Goal: Information Seeking & Learning: Understand process/instructions

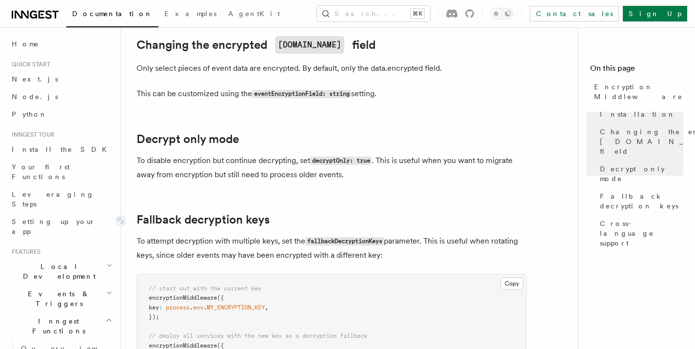
scroll to position [333, 0]
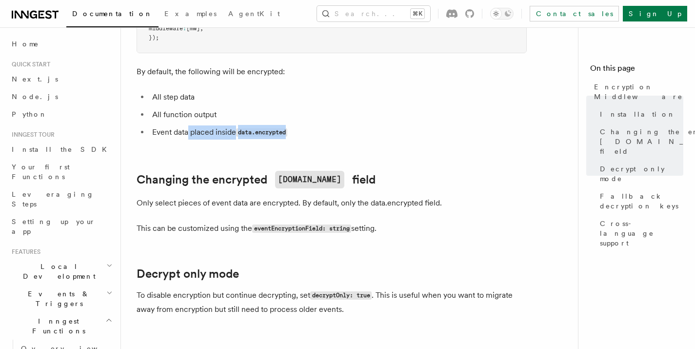
drag, startPoint x: 188, startPoint y: 119, endPoint x: 294, endPoint y: 122, distance: 106.3
click at [294, 125] on li "Event data placed inside data.encrypted" at bounding box center [337, 132] width 377 height 14
click at [354, 125] on li "Event data placed inside data.encrypted" at bounding box center [337, 132] width 377 height 14
drag, startPoint x: 182, startPoint y: 117, endPoint x: 295, endPoint y: 118, distance: 113.1
click at [295, 125] on li "Event data placed inside data.encrypted" at bounding box center [337, 132] width 377 height 14
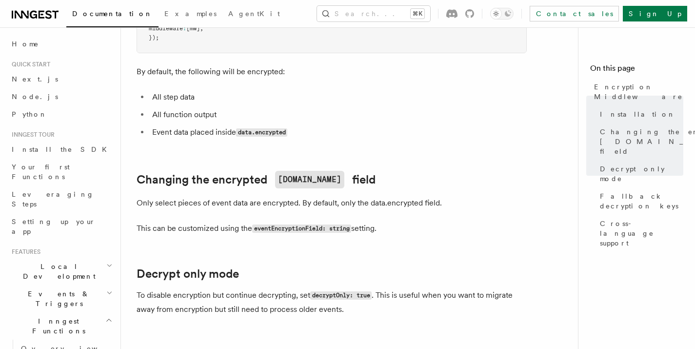
click at [343, 125] on li "Event data placed inside data.encrypted" at bounding box center [337, 132] width 377 height 14
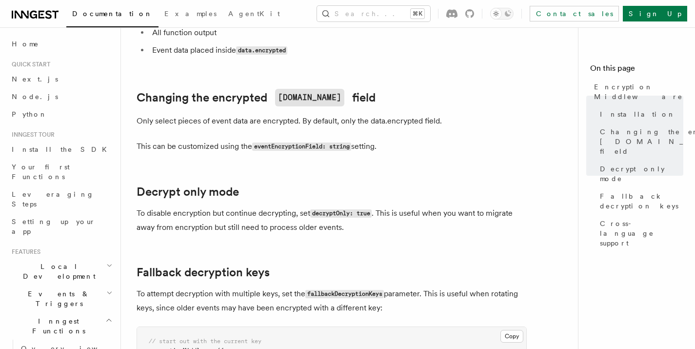
scroll to position [416, 0]
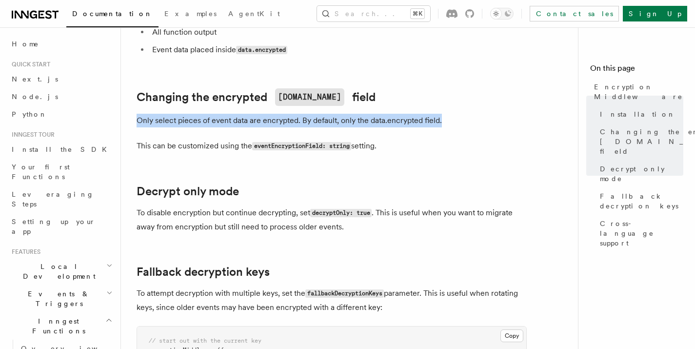
drag, startPoint x: 137, startPoint y: 107, endPoint x: 460, endPoint y: 111, distance: 323.2
click at [460, 114] on p "Only select pieces of event data are encrypted. By default, only the data.encry…" at bounding box center [331, 121] width 390 height 14
drag, startPoint x: 136, startPoint y: 131, endPoint x: 408, endPoint y: 136, distance: 272.0
click at [408, 139] on p "This can be customized using the eventEncryptionField: string setting." at bounding box center [331, 146] width 390 height 14
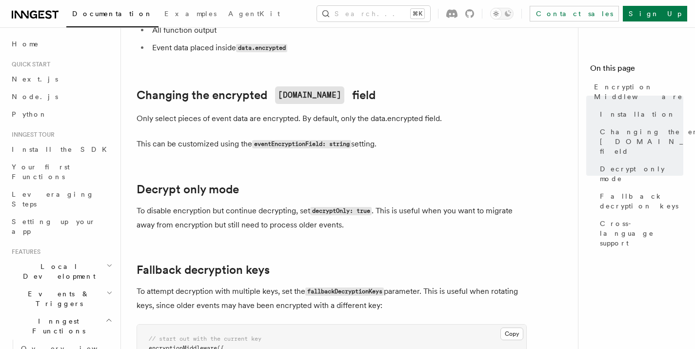
click at [290, 186] on article "Features Middleware Encryption Middleware Encryption middleware provides end-to…" at bounding box center [352, 221] width 433 height 1192
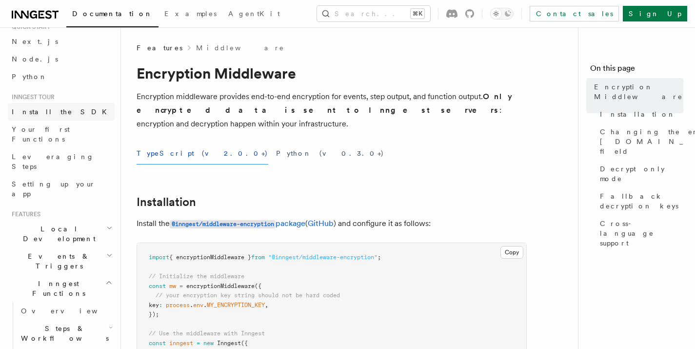
scroll to position [0, 0]
